Goal: Transaction & Acquisition: Purchase product/service

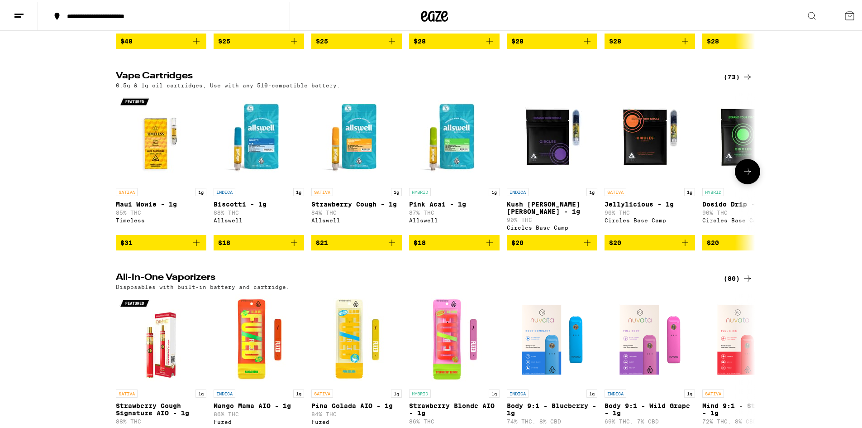
scroll to position [1132, 0]
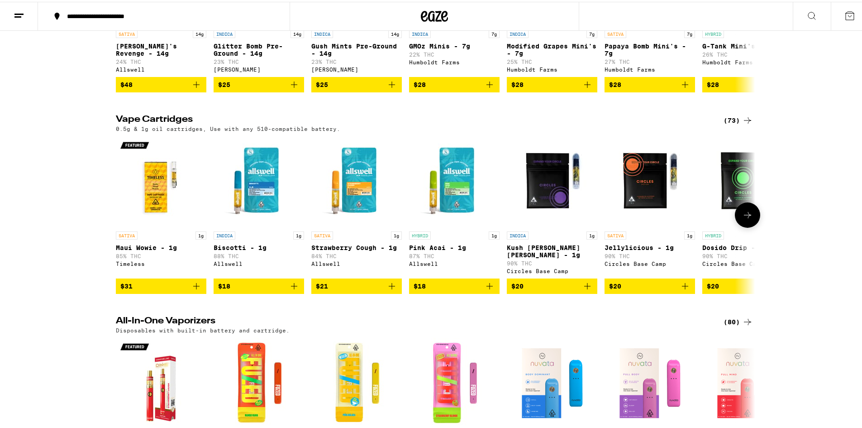
click at [544, 223] on img "Open page for Kush Berry Bliss - 1g from Circles Base Camp" at bounding box center [552, 179] width 91 height 91
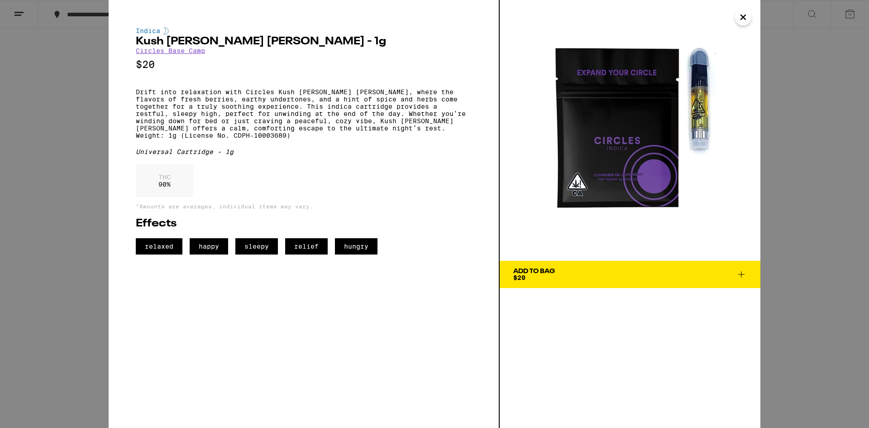
click at [84, 108] on div "Indica Kush [PERSON_NAME] [PERSON_NAME] - 1g Circles Base Camp $20 Drift into r…" at bounding box center [434, 214] width 869 height 428
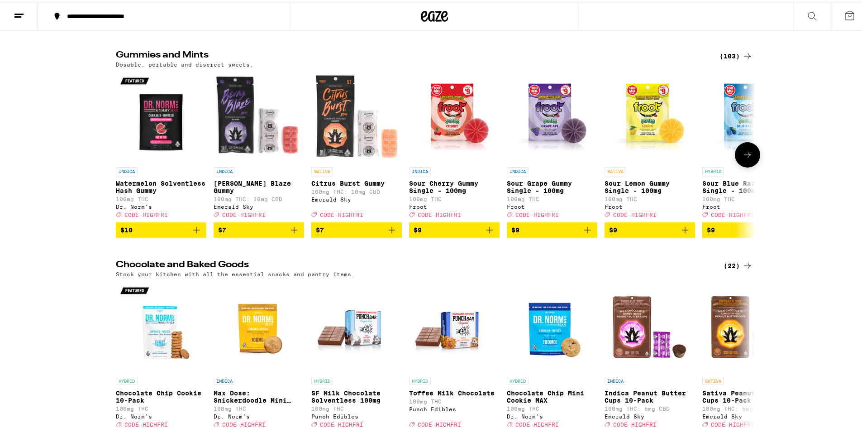
scroll to position [2489, 0]
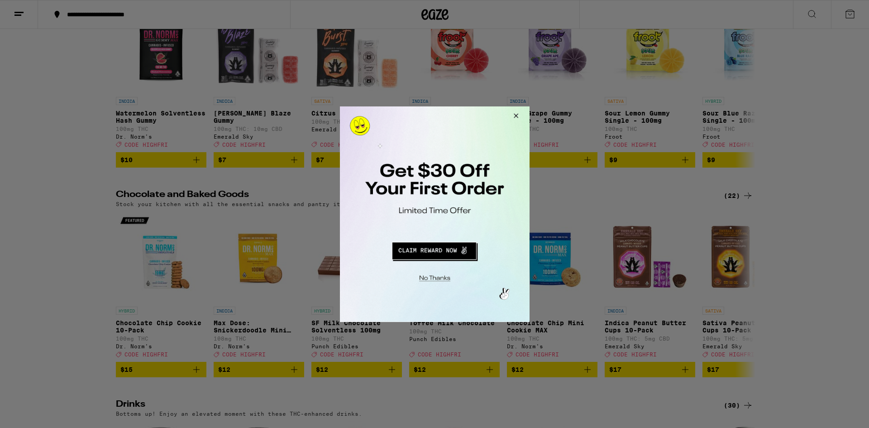
click at [519, 114] on button "Close Modal" at bounding box center [514, 117] width 24 height 22
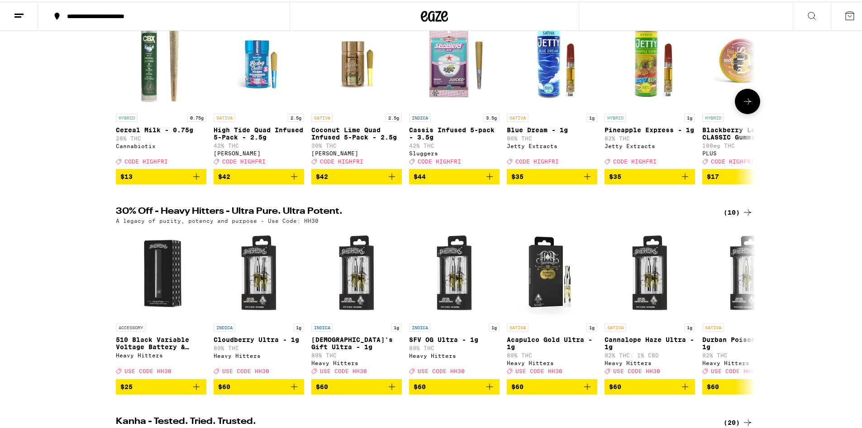
scroll to position [0, 0]
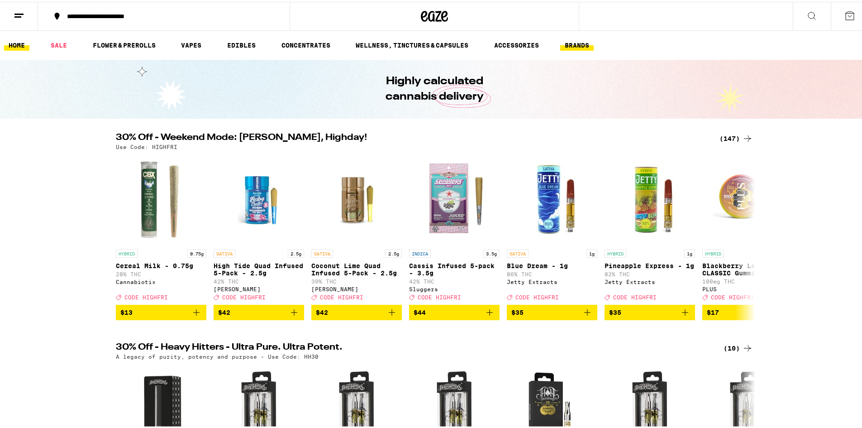
click at [573, 47] on link "BRANDS" at bounding box center [576, 43] width 33 height 11
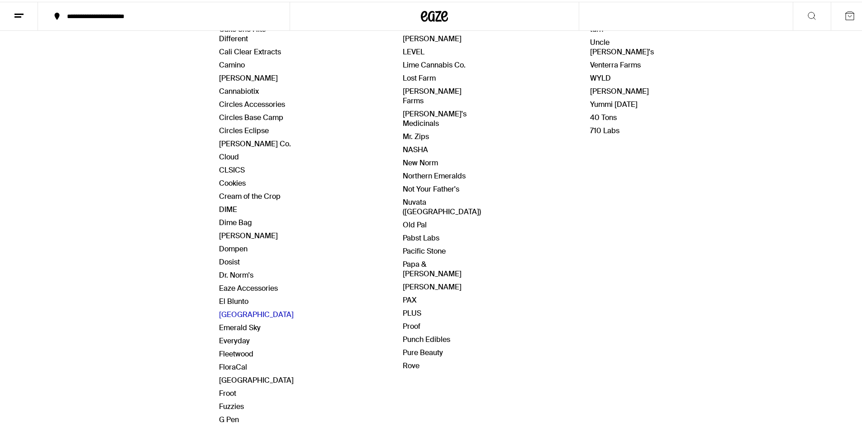
scroll to position [317, 0]
click at [229, 285] on link "Eaze Accessories" at bounding box center [248, 286] width 59 height 10
